Goal: Answer question/provide support

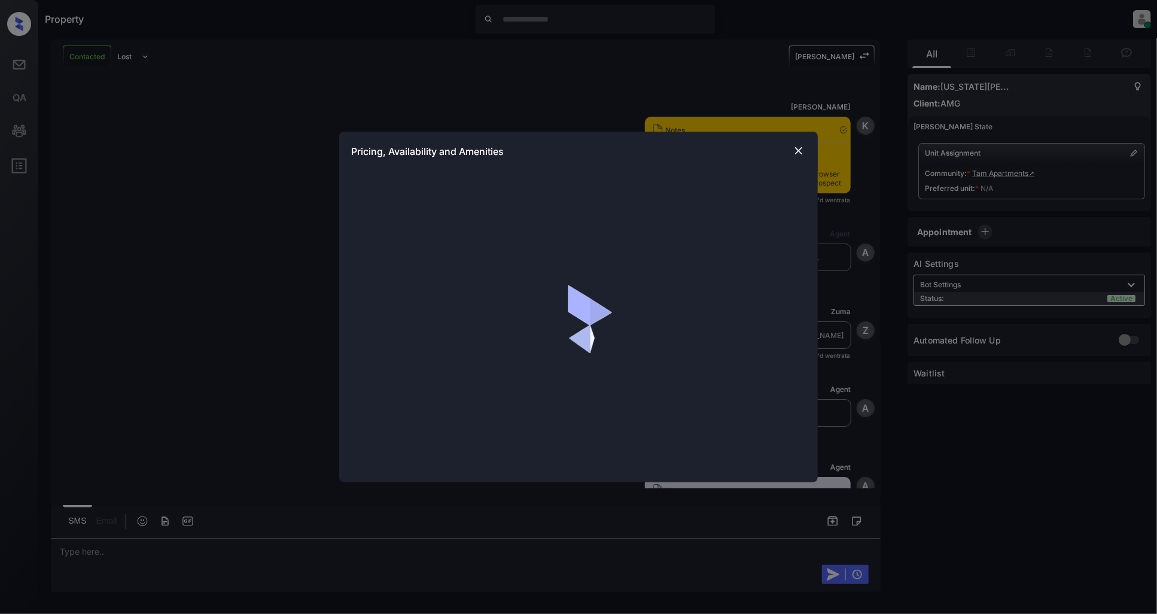
scroll to position [809, 0]
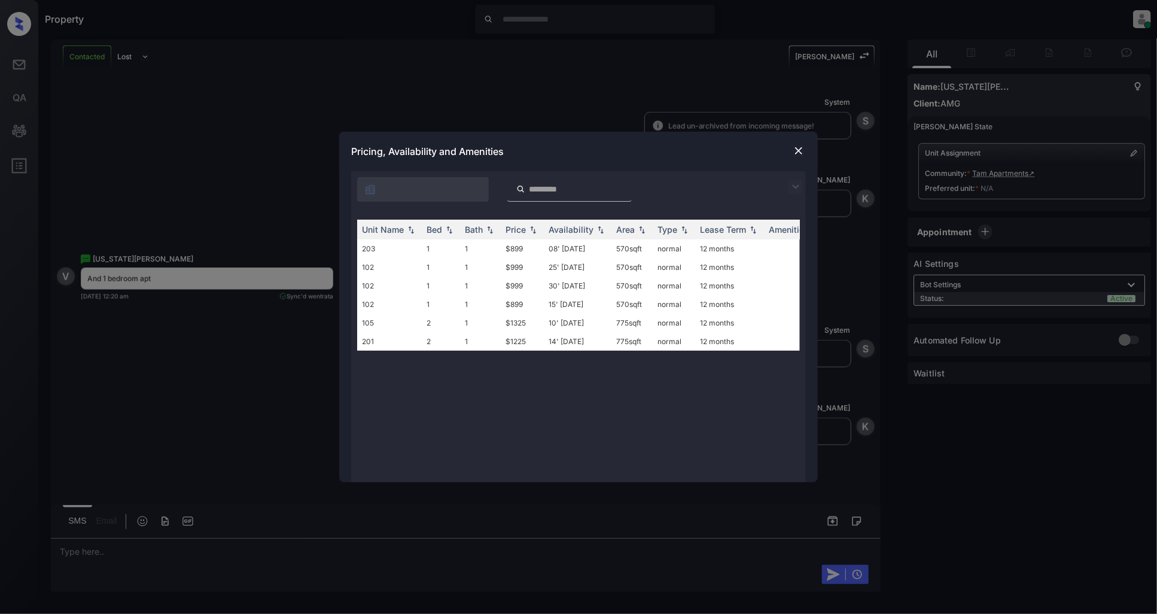
click at [792, 186] on img at bounding box center [795, 186] width 14 height 14
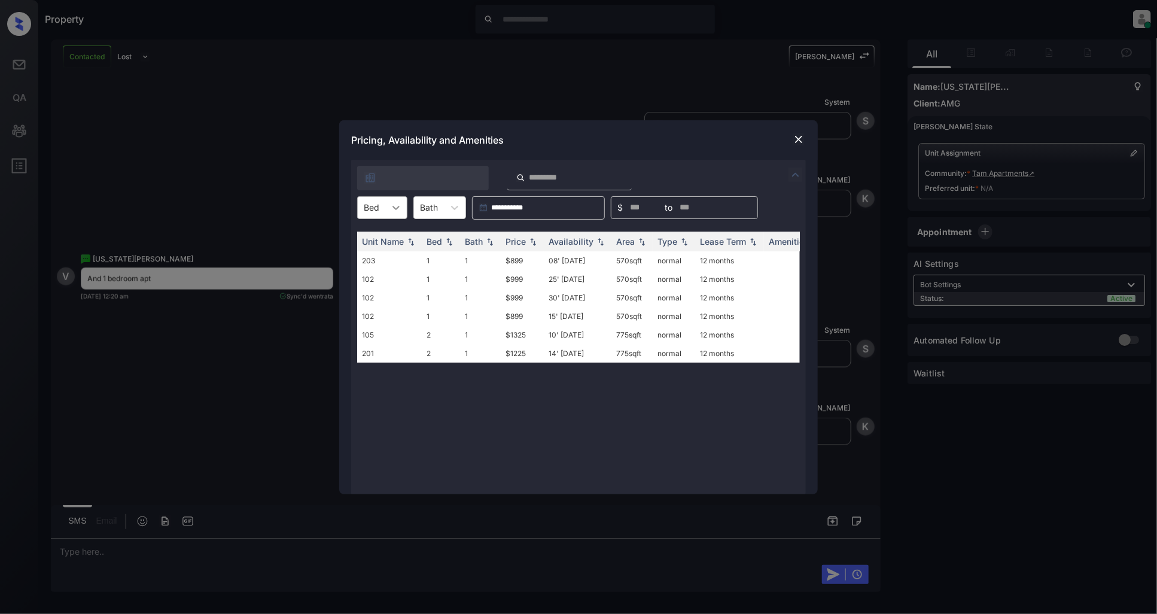
click at [396, 205] on icon at bounding box center [396, 208] width 12 height 12
click at [374, 236] on div "1" at bounding box center [382, 237] width 50 height 22
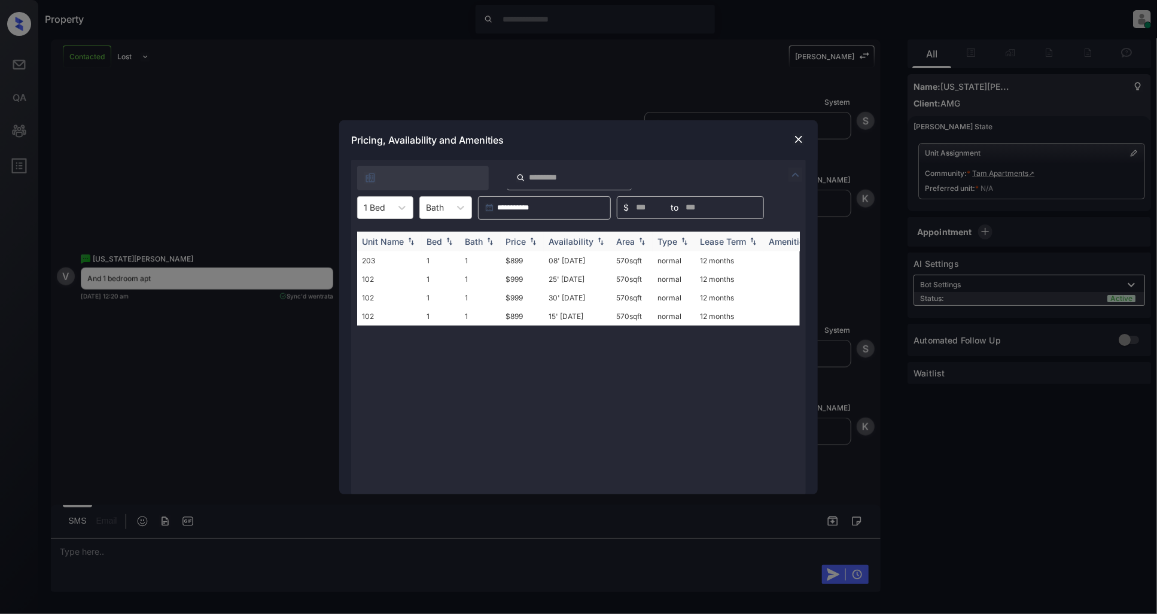
click at [530, 243] on img at bounding box center [533, 241] width 12 height 8
click at [530, 243] on img at bounding box center [533, 241] width 12 height 9
drag, startPoint x: 530, startPoint y: 258, endPoint x: 504, endPoint y: 260, distance: 25.8
click at [504, 260] on td "$899" at bounding box center [522, 260] width 43 height 19
copy td "$899"
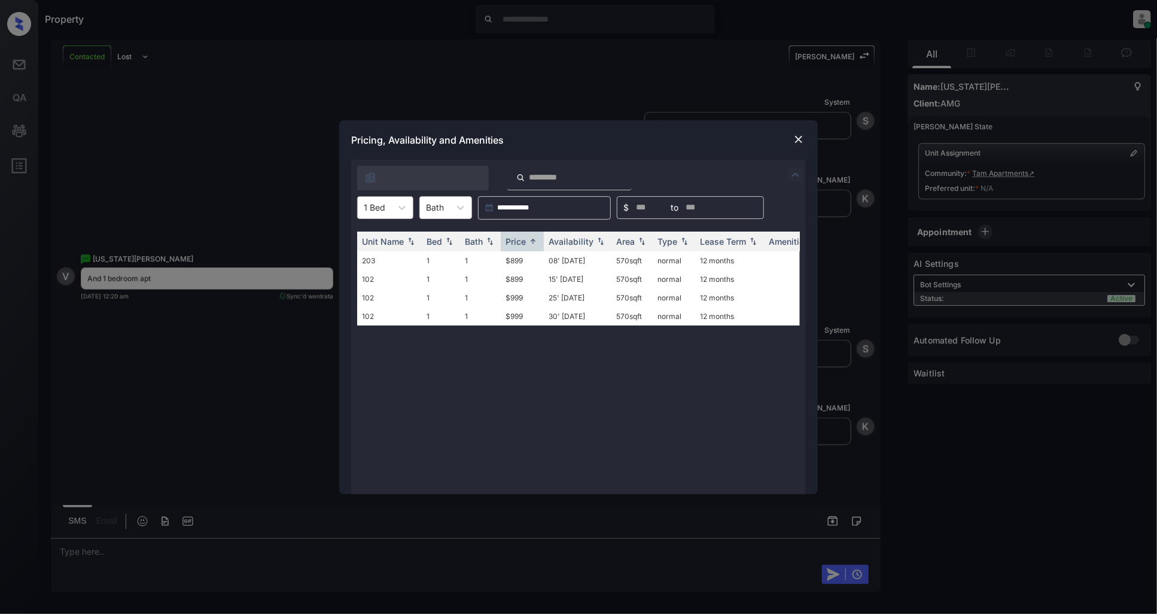
click at [380, 202] on div at bounding box center [375, 207] width 22 height 13
click at [382, 254] on div "2" at bounding box center [385, 259] width 56 height 22
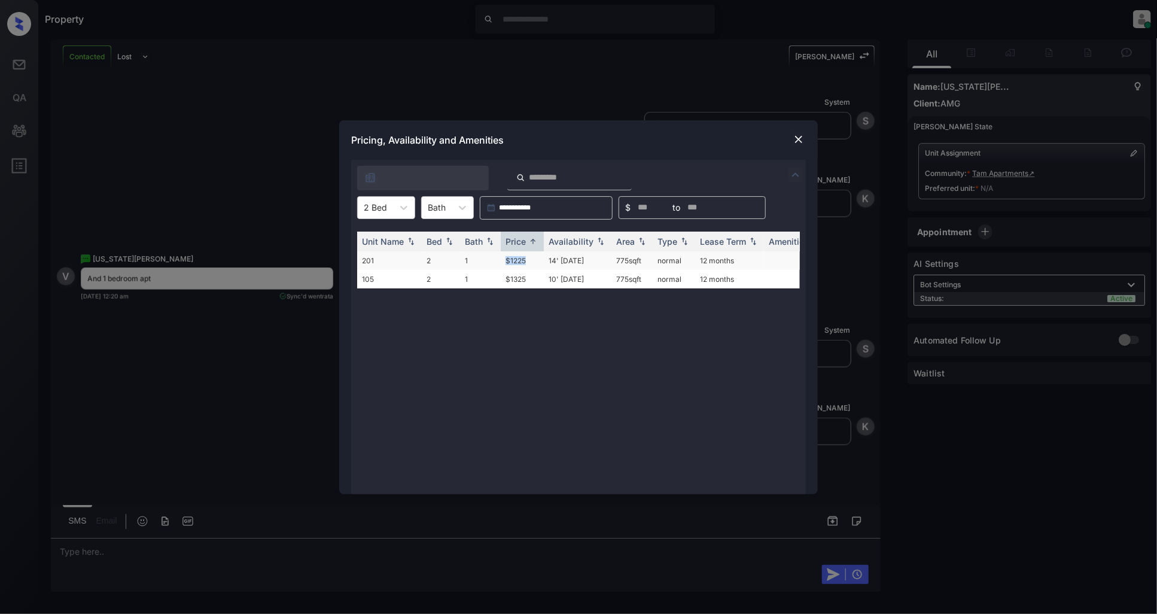
drag, startPoint x: 534, startPoint y: 258, endPoint x: 486, endPoint y: 260, distance: 47.9
click at [486, 260] on tr "201 2 1 $1225 14' [DATE] 775 sqft normal 12 months" at bounding box center [669, 260] width 625 height 19
copy tr "$1225"
click at [801, 138] on img at bounding box center [798, 139] width 12 height 12
